Goal: Task Accomplishment & Management: Use online tool/utility

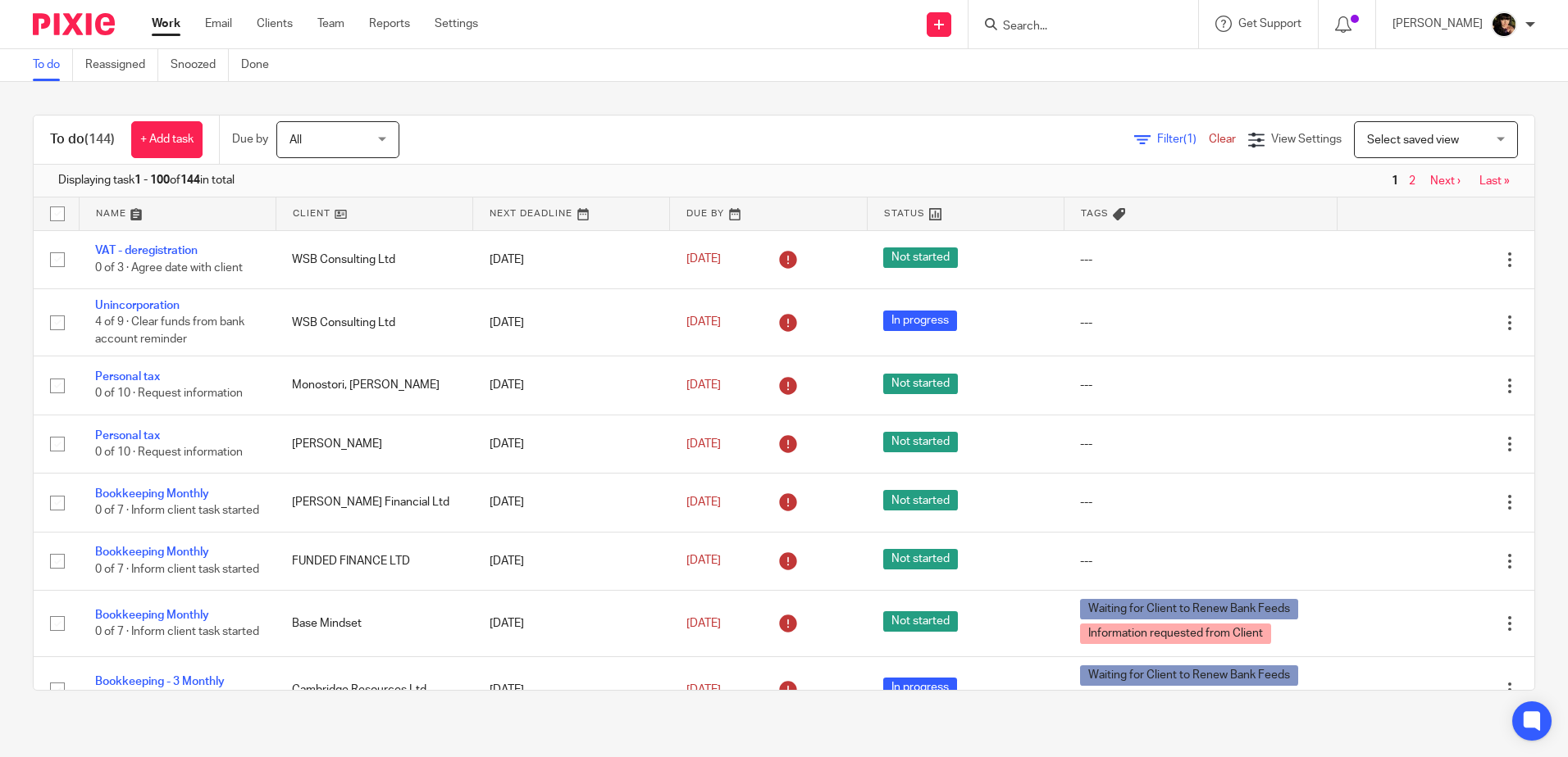
click at [1046, 26] on input "Search" at bounding box center [1074, 27] width 148 height 15
click at [1043, 24] on input "Search" at bounding box center [1074, 27] width 148 height 15
type input "scree"
click at [1073, 62] on link at bounding box center [1099, 63] width 203 height 25
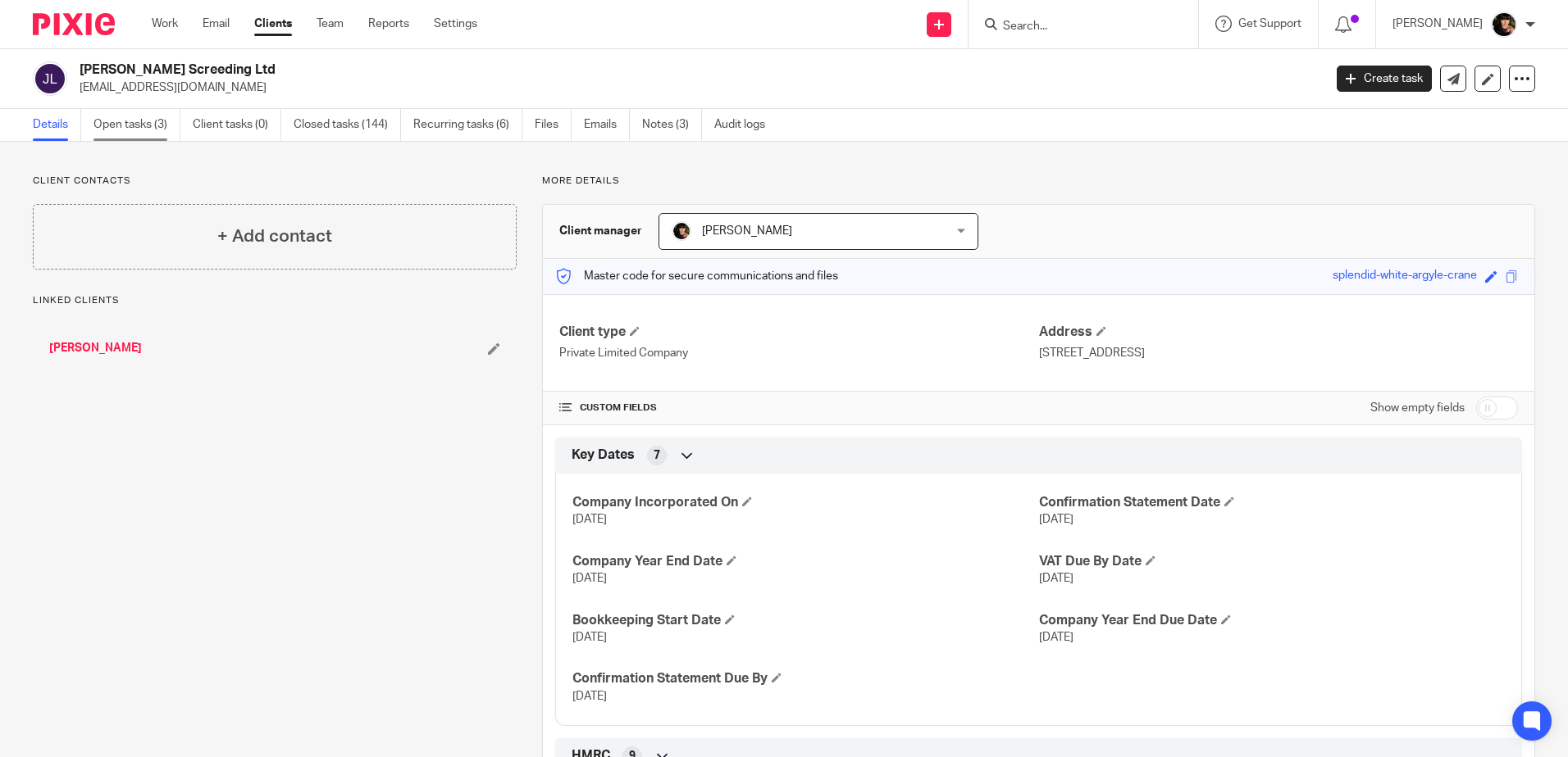
click at [131, 121] on link "Open tasks (3)" at bounding box center [137, 125] width 87 height 32
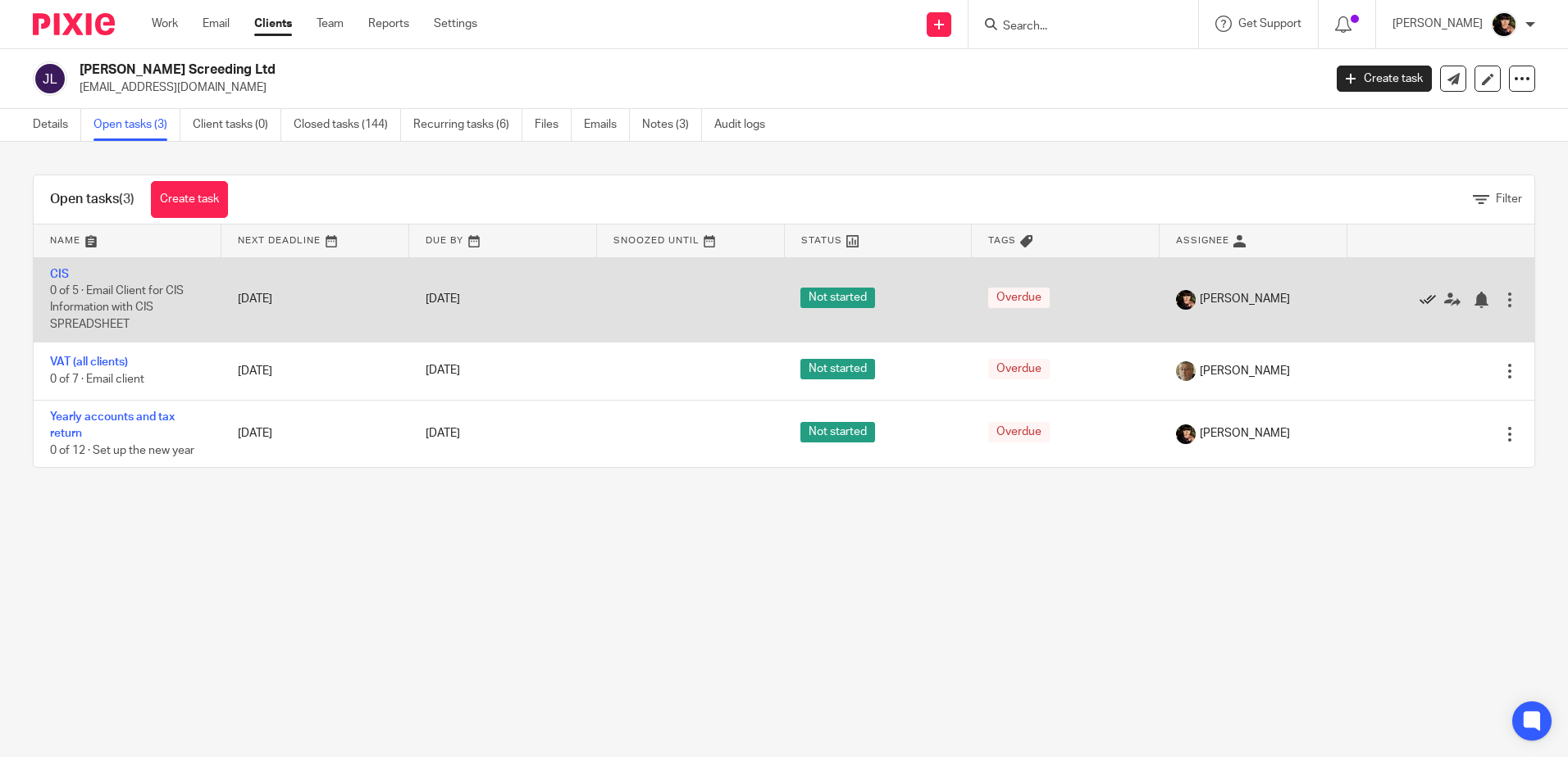
click at [1419, 302] on icon at bounding box center [1427, 300] width 17 height 17
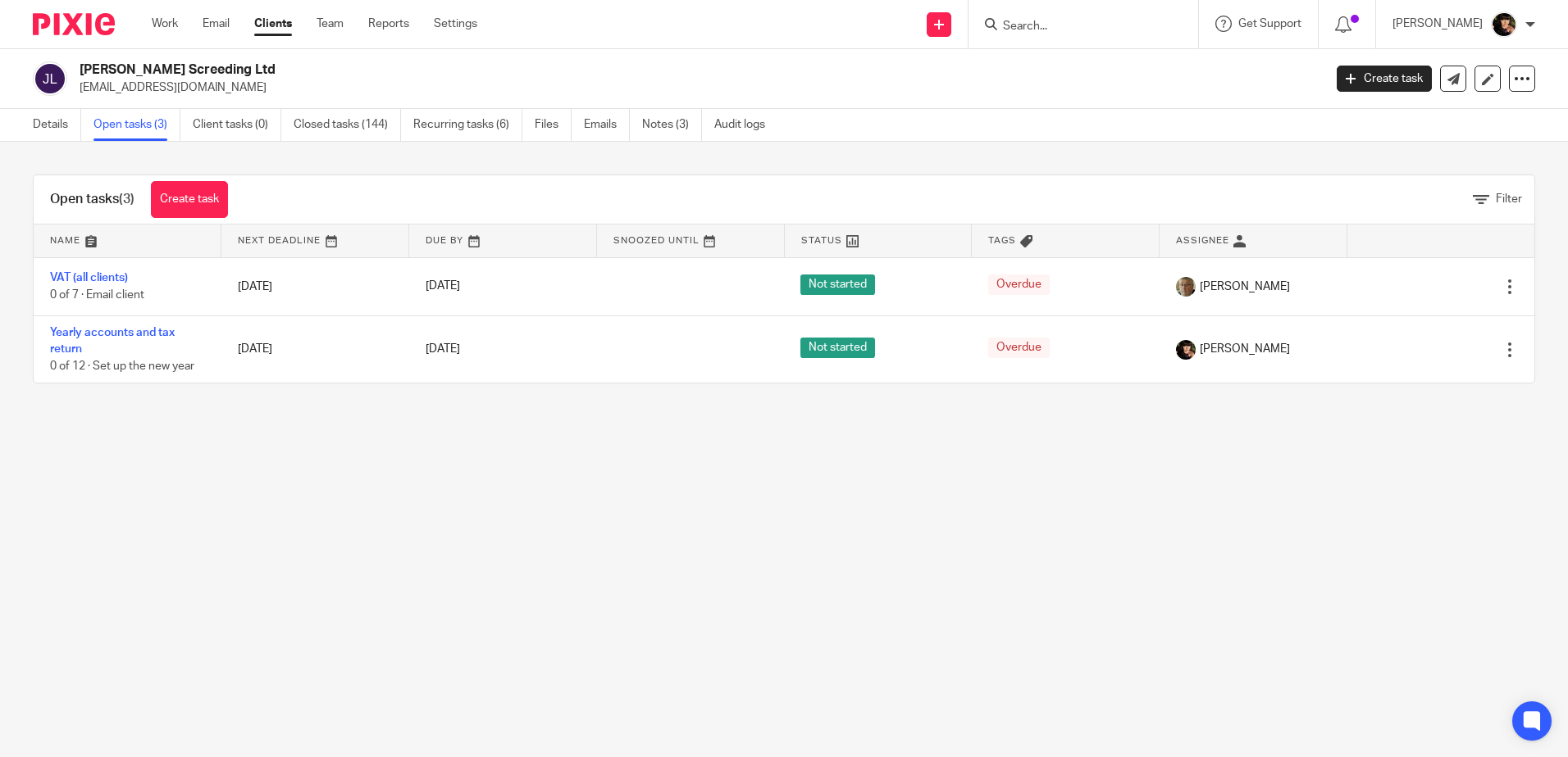
click at [0, 757] on html "Work Email Clients Team Reports Settings Work Email Clients Team Reports Settin…" at bounding box center [784, 378] width 1568 height 757
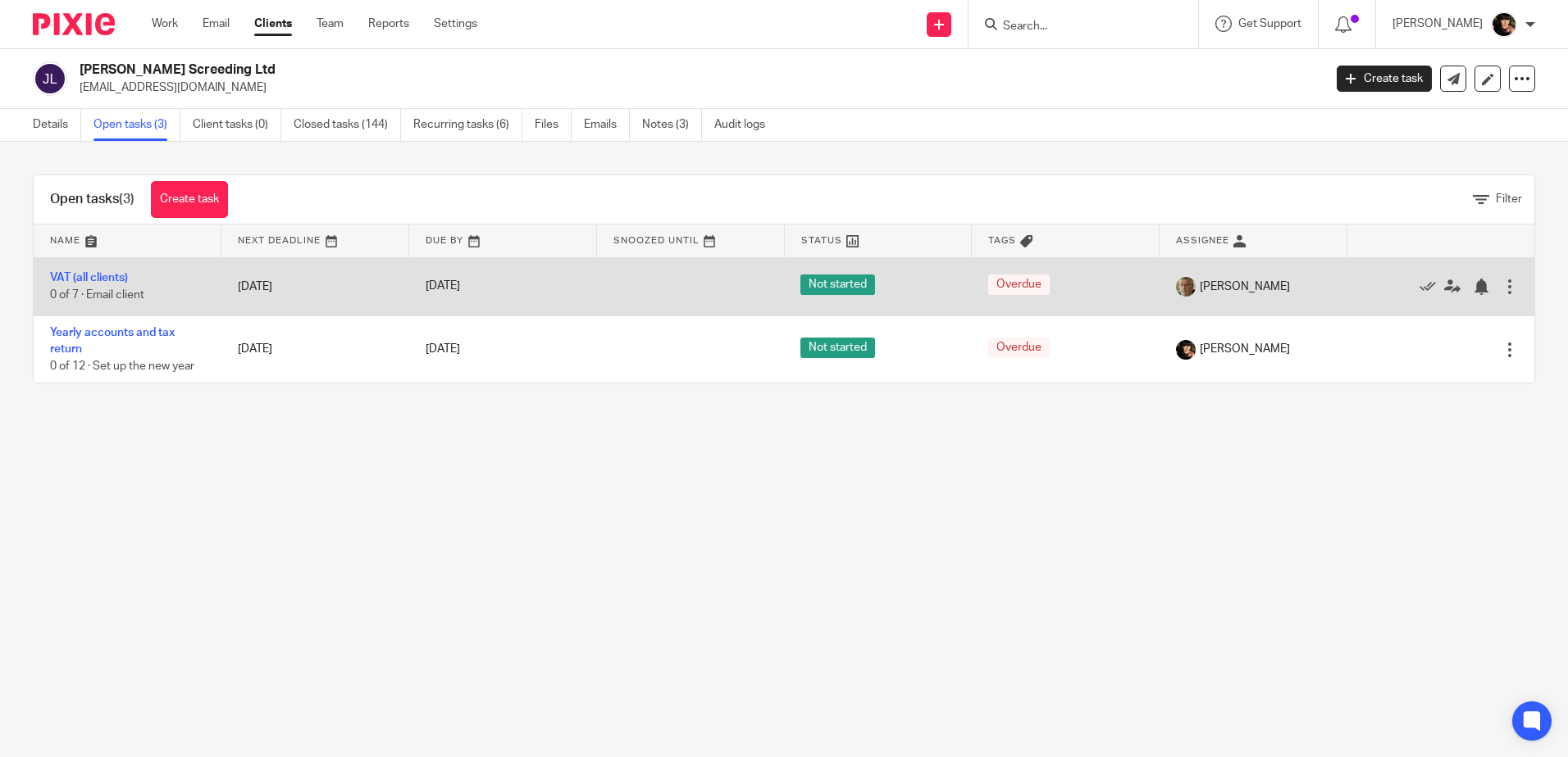
click at [173, 274] on td "VAT (all clients) 0 of 7 · Email client" at bounding box center [127, 286] width 187 height 58
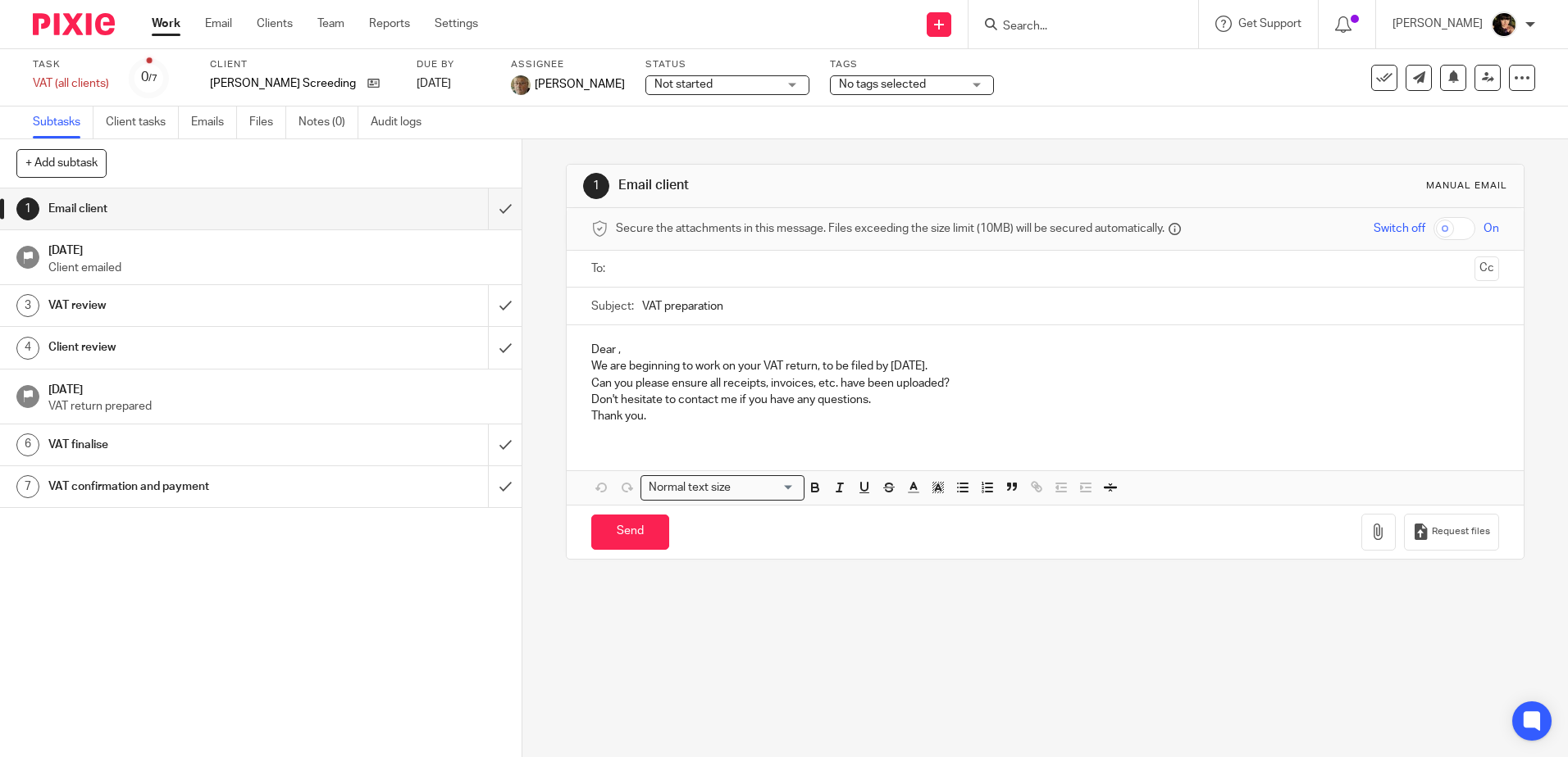
click at [839, 84] on span "No tags selected" at bounding box center [882, 84] width 87 height 12
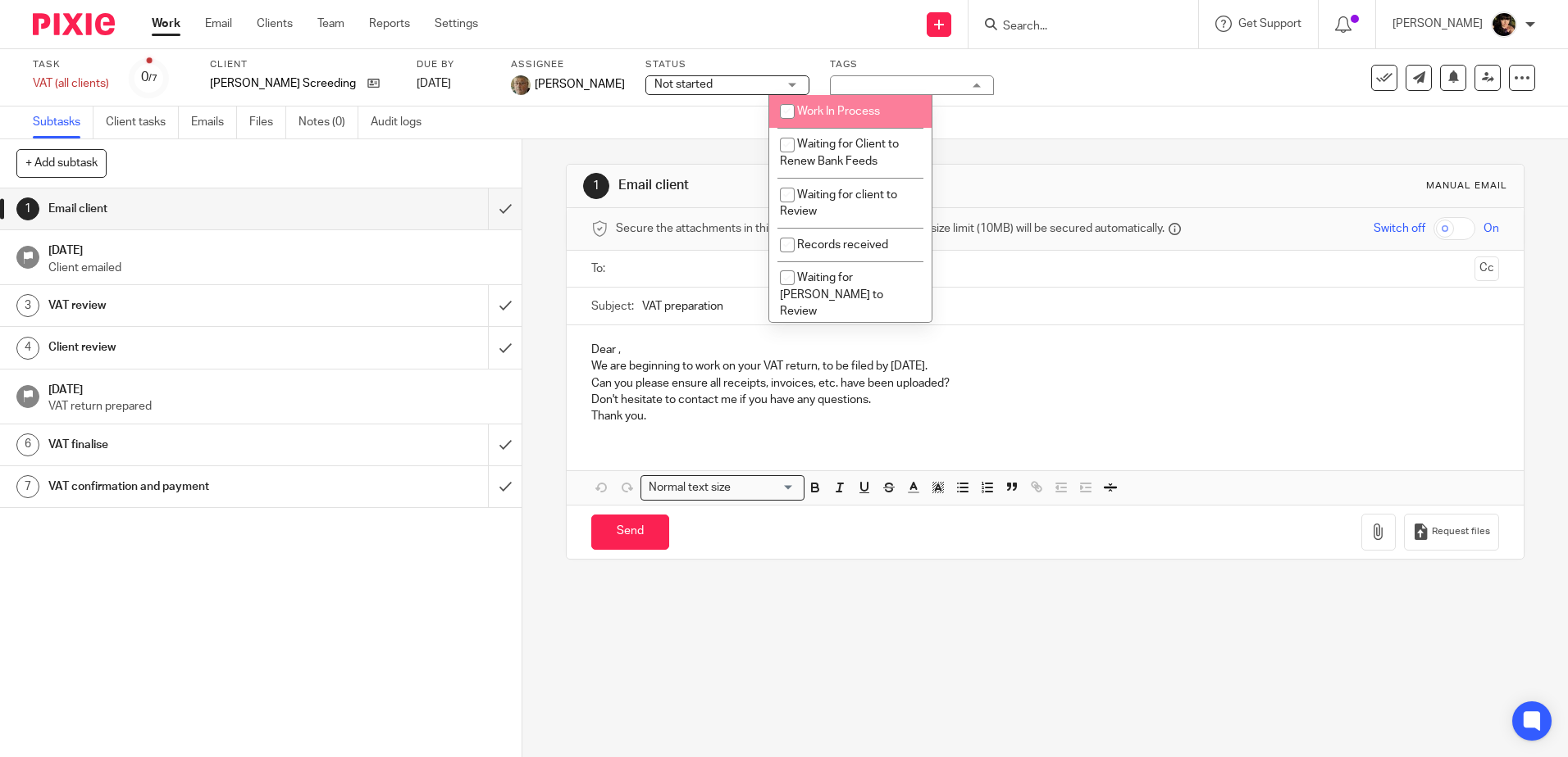
click at [817, 112] on span "Work In Process" at bounding box center [839, 112] width 83 height 12
checkbox input "true"
drag, startPoint x: 648, startPoint y: 95, endPoint x: 647, endPoint y: 84, distance: 11.0
click at [647, 94] on div "Status Not started Not started Not started In progress 1" at bounding box center [727, 78] width 164 height 40
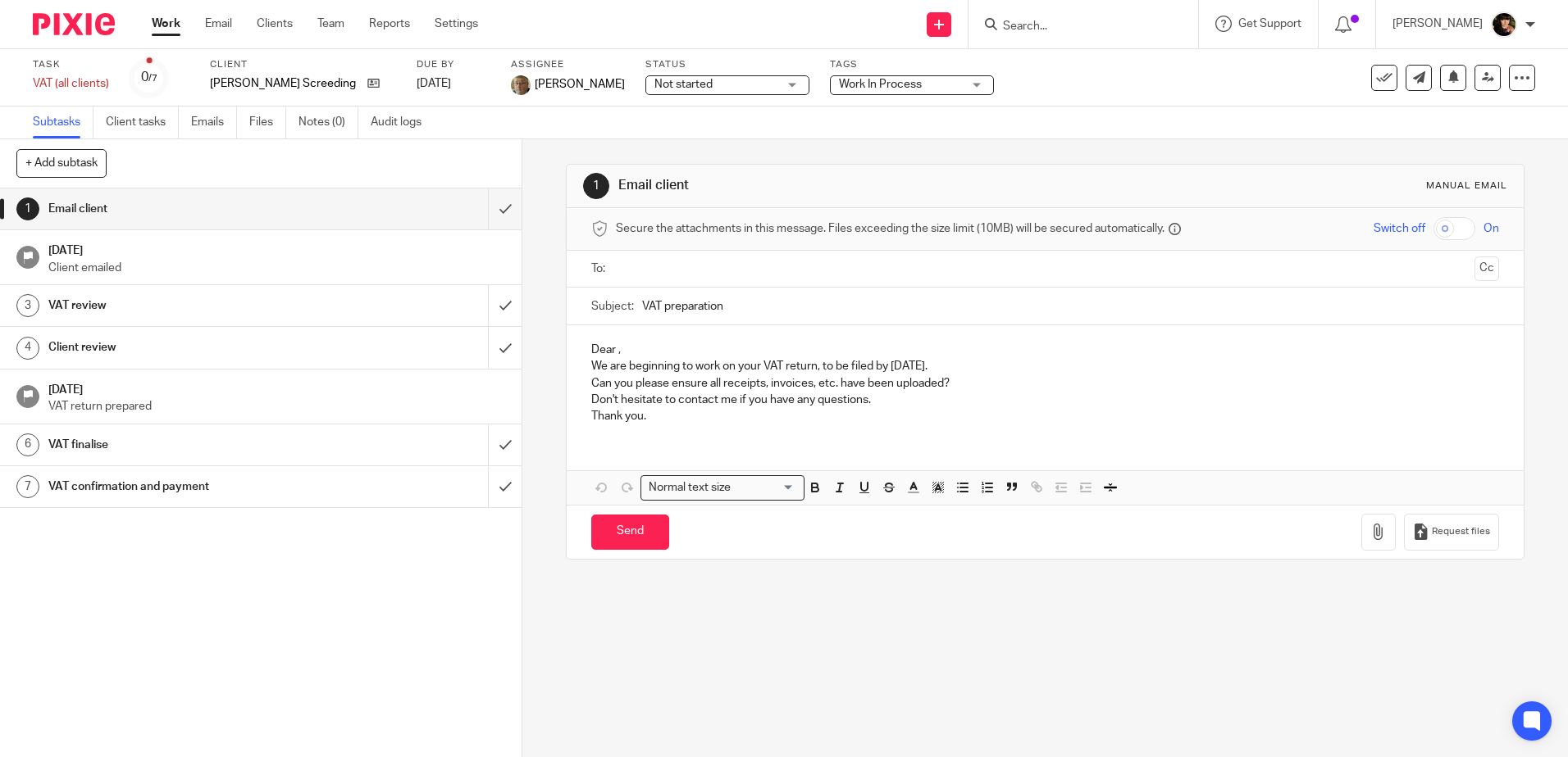
click at [654, 82] on span "Not started" at bounding box center [683, 84] width 58 height 12
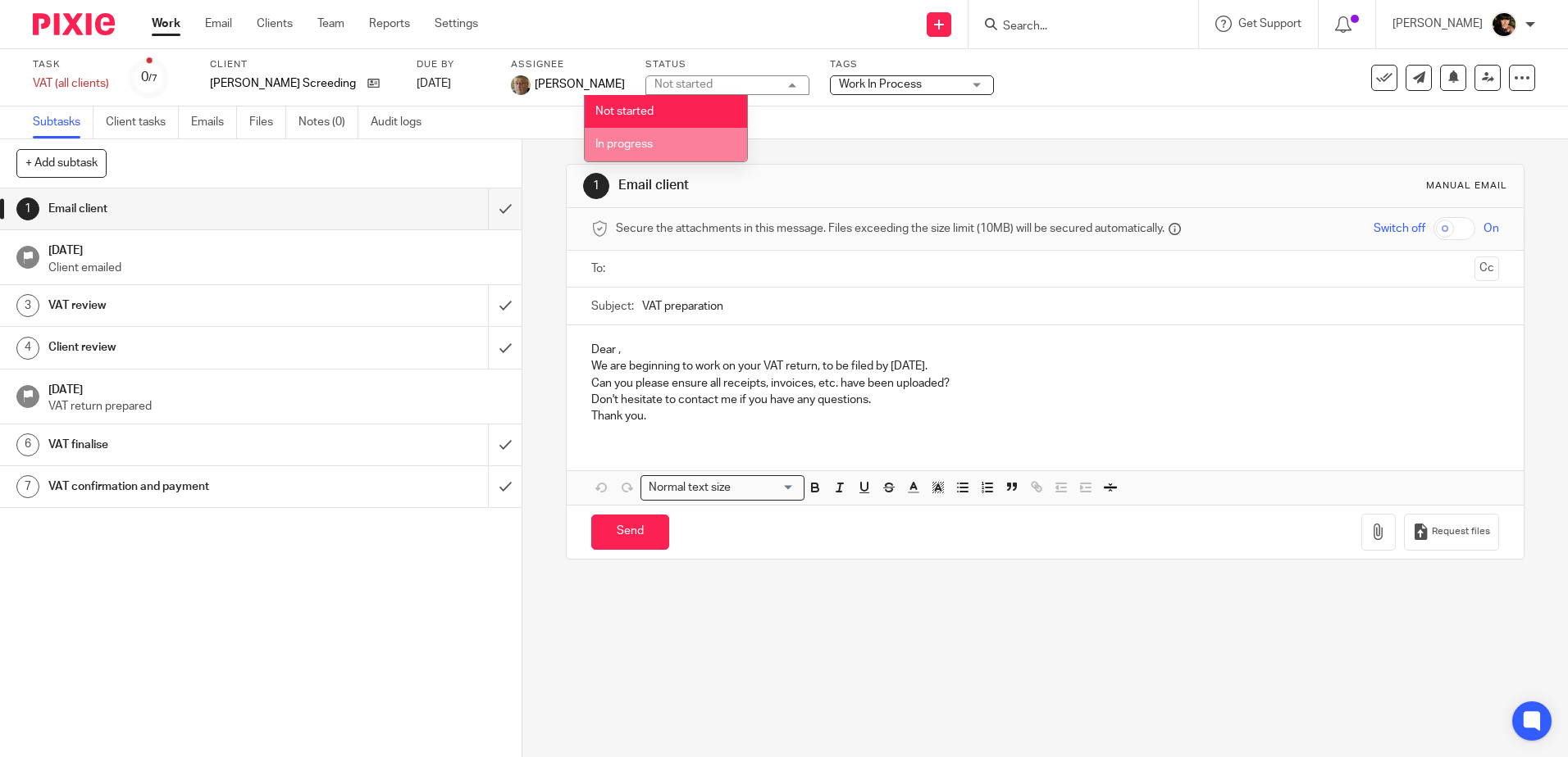
click at [654, 149] on li "In progress" at bounding box center [666, 145] width 163 height 34
